Goal: Transaction & Acquisition: Purchase product/service

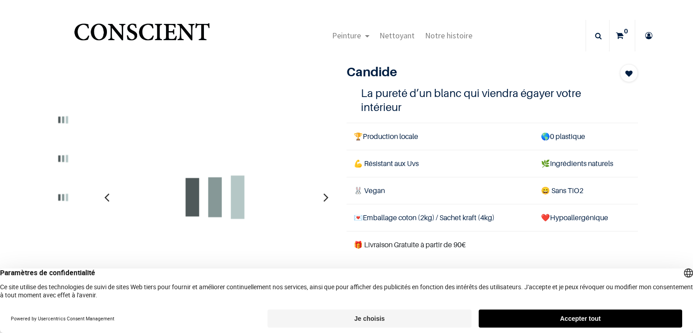
scroll to position [45, 0]
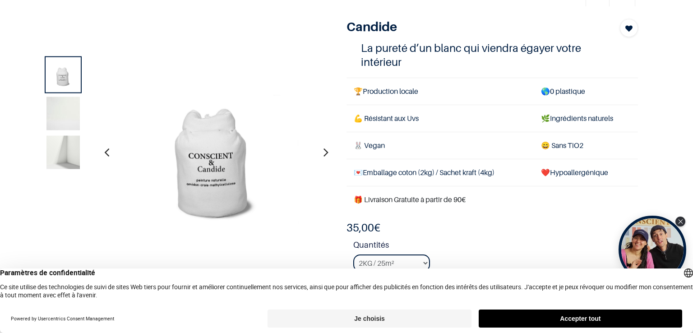
click at [324, 150] on icon "button" at bounding box center [326, 152] width 5 height 24
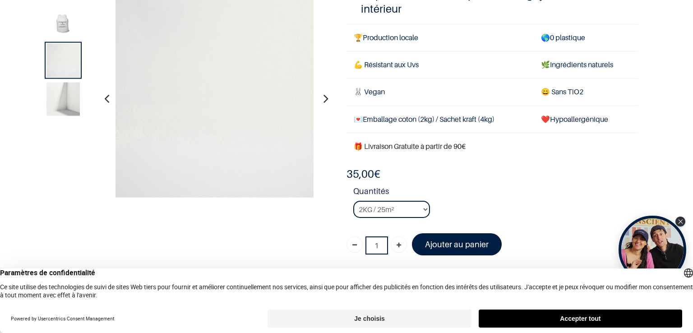
scroll to position [90, 0]
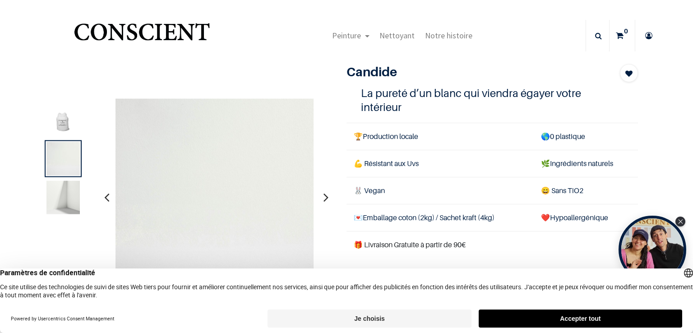
click at [65, 127] on img at bounding box center [62, 119] width 33 height 33
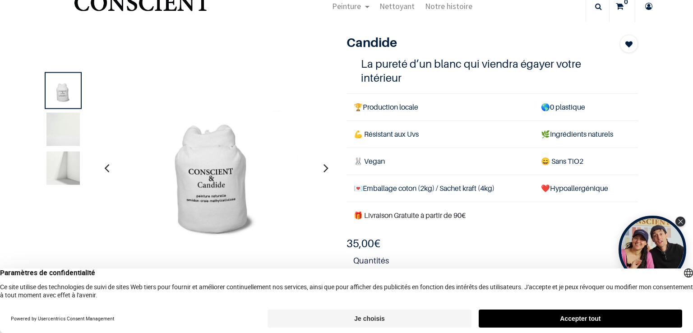
scroll to position [45, 0]
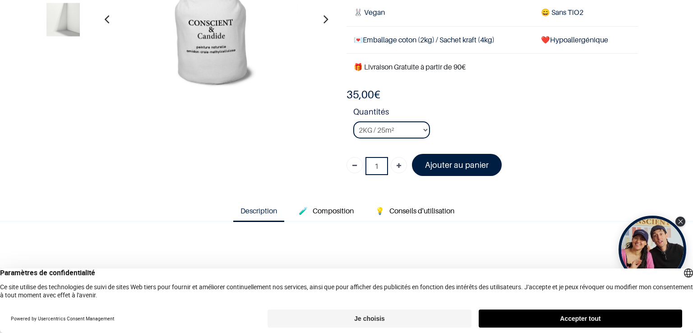
scroll to position [135, 0]
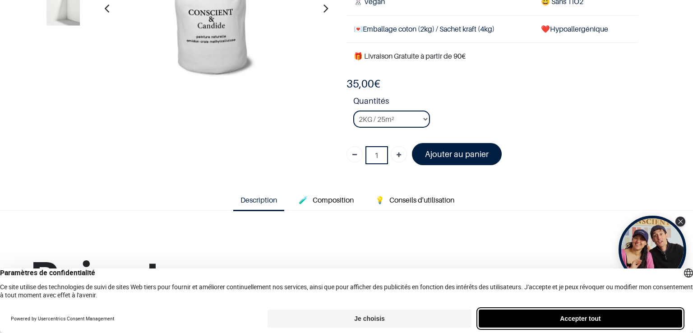
click at [603, 319] on button "Accepter tout" at bounding box center [581, 319] width 204 height 18
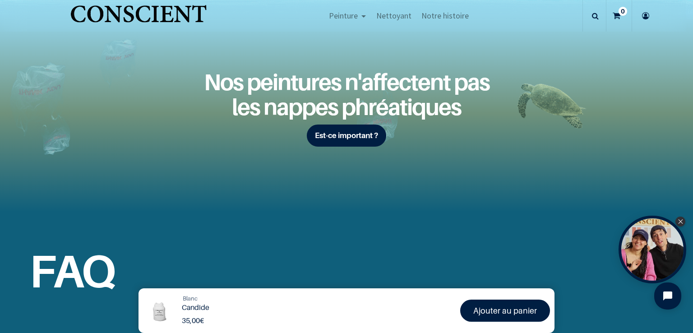
scroll to position [1174, 0]
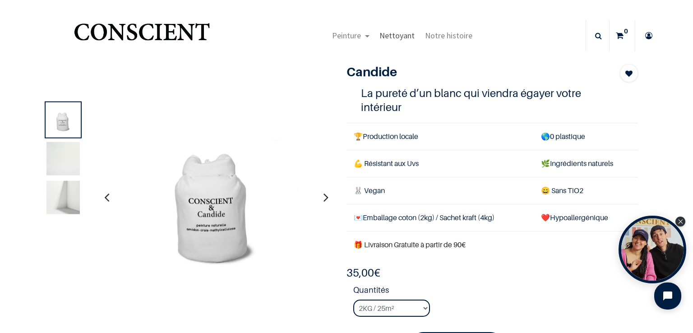
click at [403, 33] on span "Nettoyant" at bounding box center [397, 35] width 35 height 10
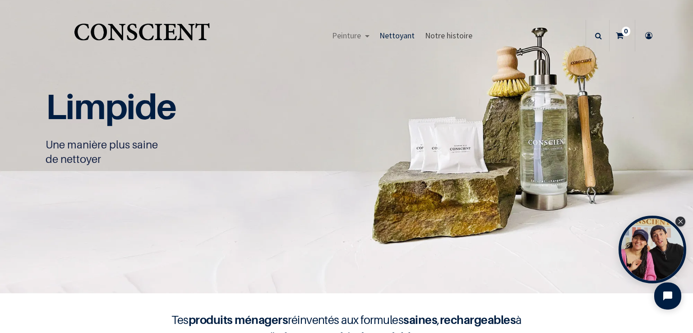
click at [435, 37] on span "Notre histoire" at bounding box center [448, 35] width 47 height 10
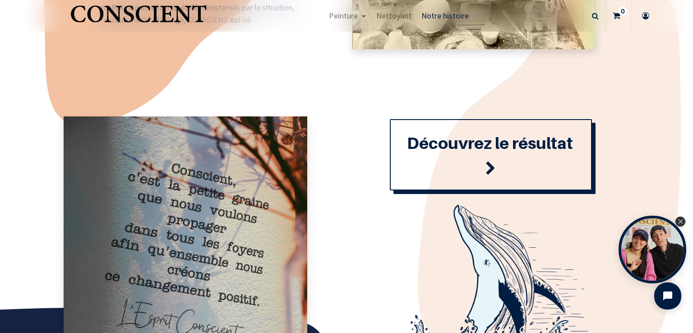
scroll to position [993, 0]
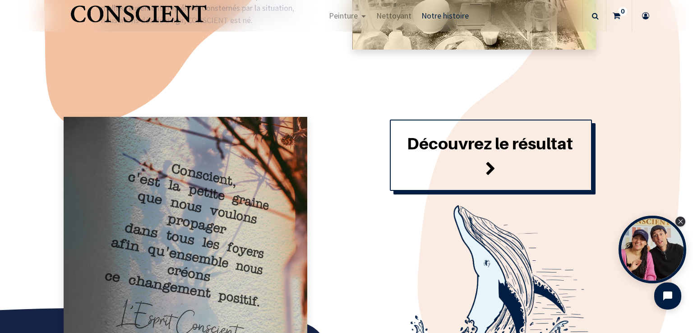
click at [455, 152] on link "Découvrez le résultat" at bounding box center [491, 155] width 202 height 71
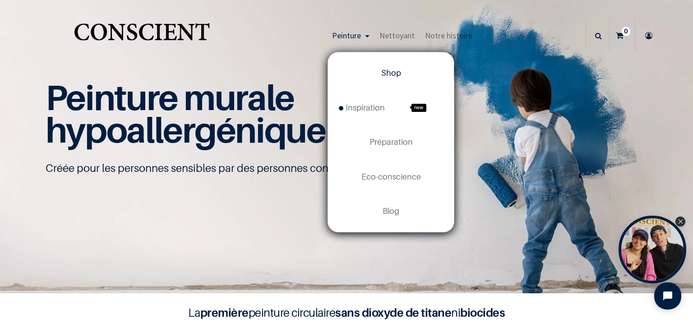
click at [363, 35] on link "Peinture" at bounding box center [350, 36] width 47 height 32
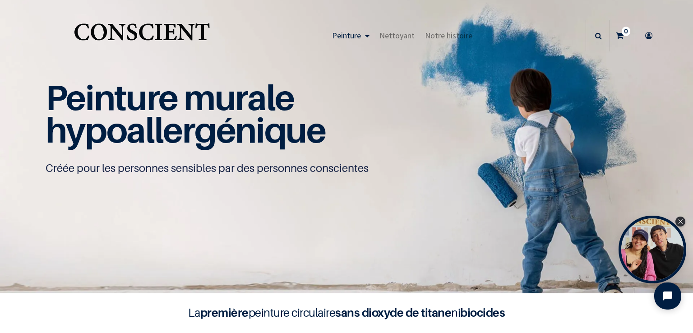
click at [357, 34] on span "Peinture" at bounding box center [346, 35] width 29 height 10
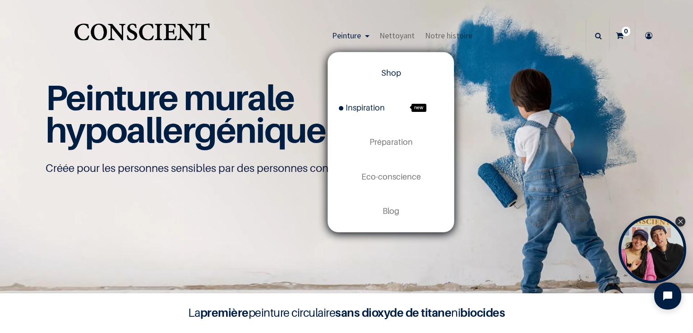
click at [357, 105] on span "Inspiration" at bounding box center [362, 107] width 46 height 9
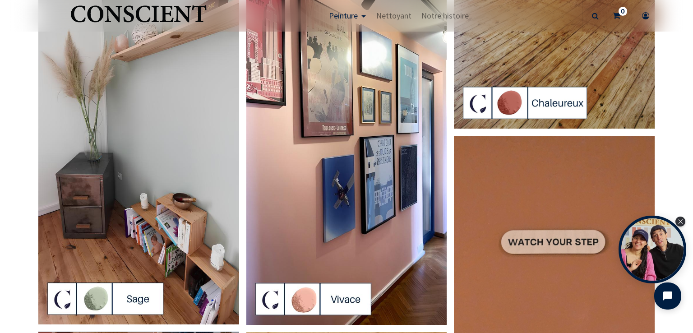
scroll to position [1490, 0]
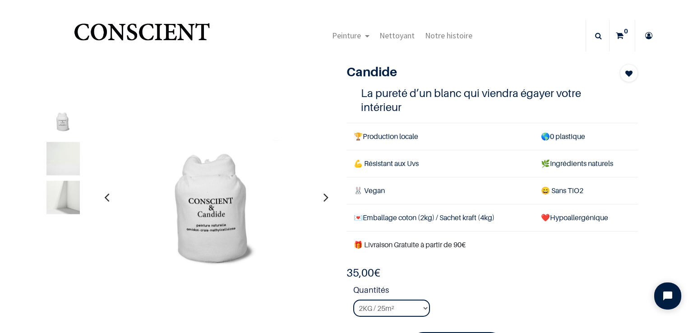
scroll to position [35, 0]
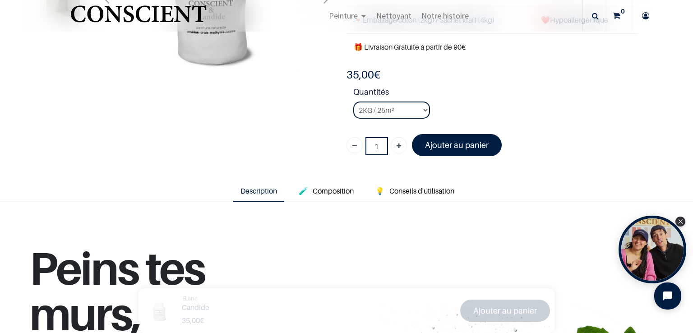
scroll to position [181, 0]
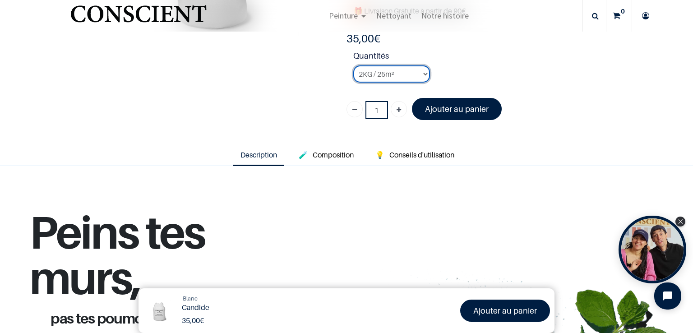
click at [423, 73] on select "2KG / 25m² 4KG / 50m² 8KG / 100m² Testeur" at bounding box center [391, 73] width 77 height 17
click at [353, 65] on select "2KG / 25m² 4KG / 50m² 8KG / 100m² Testeur" at bounding box center [391, 73] width 77 height 17
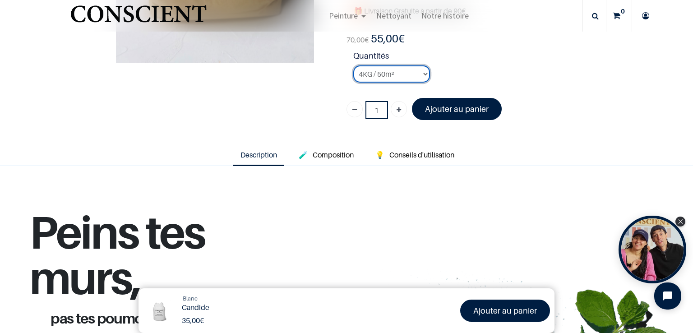
click at [418, 75] on select "2KG / 25m² 4KG / 50m² 8KG / 100m² Testeur" at bounding box center [391, 73] width 77 height 17
select select "3"
click at [353, 65] on select "2KG / 25m² 4KG / 50m² 8KG / 100m² Testeur" at bounding box center [391, 73] width 77 height 17
